Goal: Information Seeking & Learning: Learn about a topic

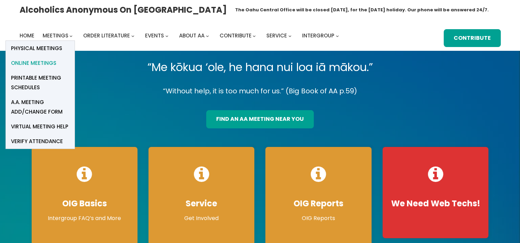
click at [40, 63] on span "Online Meetings" at bounding box center [33, 63] width 45 height 10
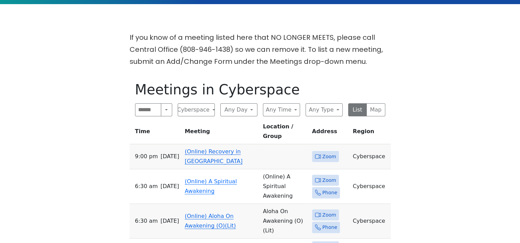
scroll to position [172, 0]
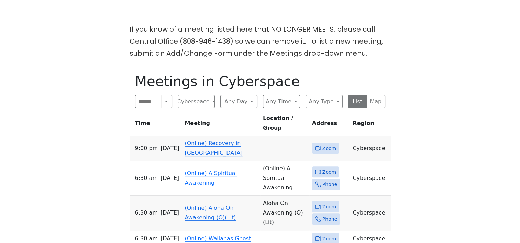
click at [215, 140] on link "(Online) Recovery in [GEOGRAPHIC_DATA]" at bounding box center [213, 148] width 58 height 16
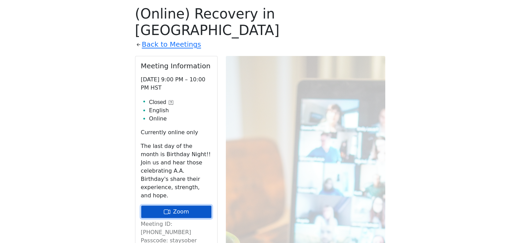
click at [176, 205] on link "Zoom" at bounding box center [176, 211] width 71 height 13
